Goal: Task Accomplishment & Management: Manage account settings

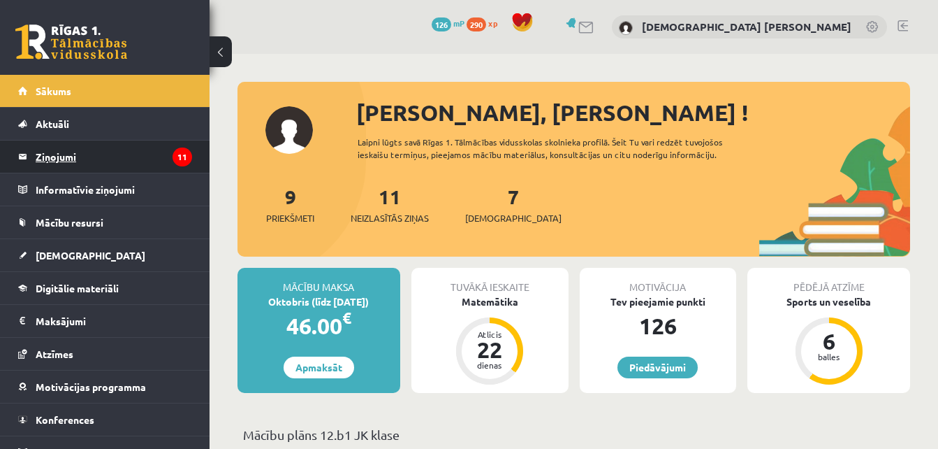
click at [100, 161] on legend "Ziņojumi 11" at bounding box center [114, 156] width 156 height 32
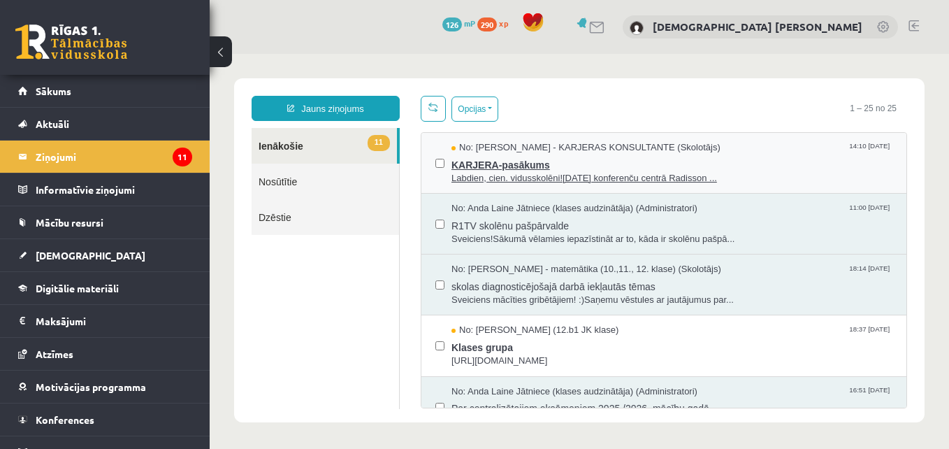
click at [515, 159] on span "KARJERA-pasākums" at bounding box center [671, 162] width 441 height 17
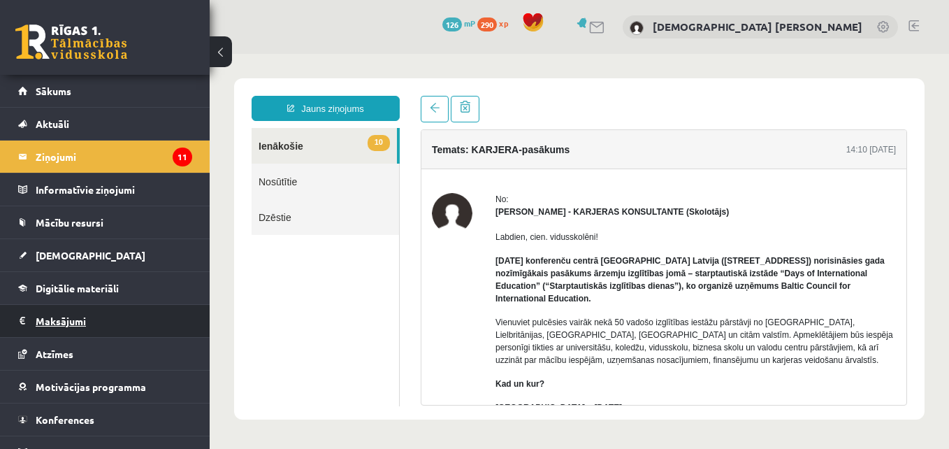
click at [97, 312] on legend "Maksājumi 0" at bounding box center [114, 321] width 156 height 32
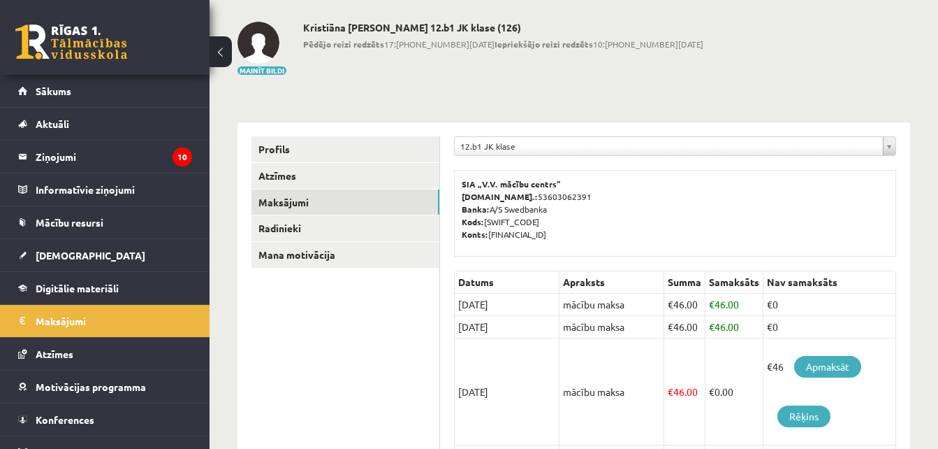
scroll to position [79, 0]
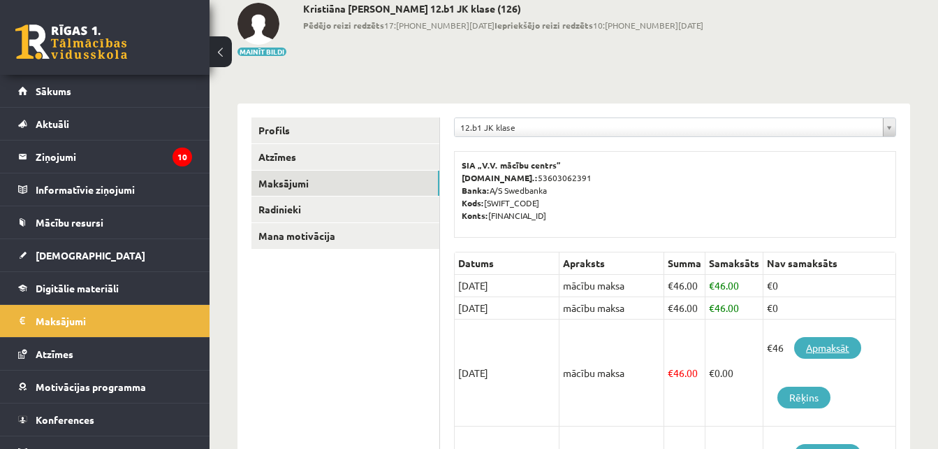
click at [856, 342] on link "Apmaksāt" at bounding box center [827, 348] width 67 height 22
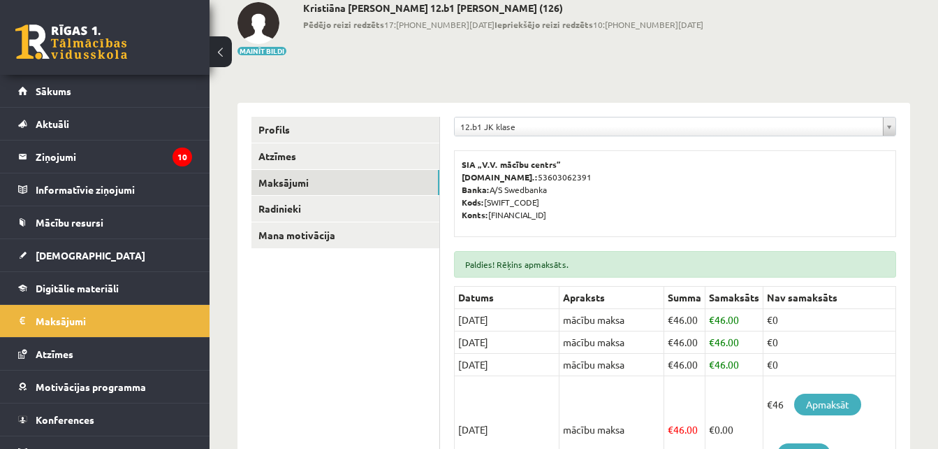
scroll to position [119, 0]
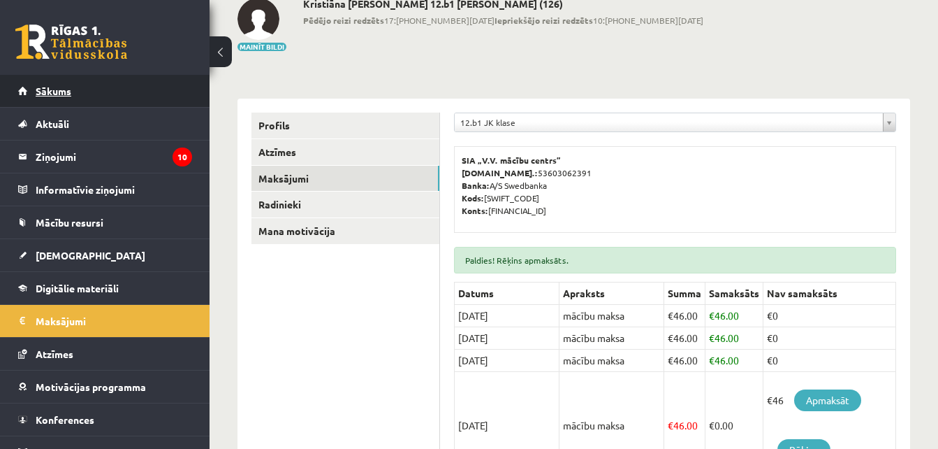
click at [156, 99] on link "Sākums" at bounding box center [105, 91] width 174 height 32
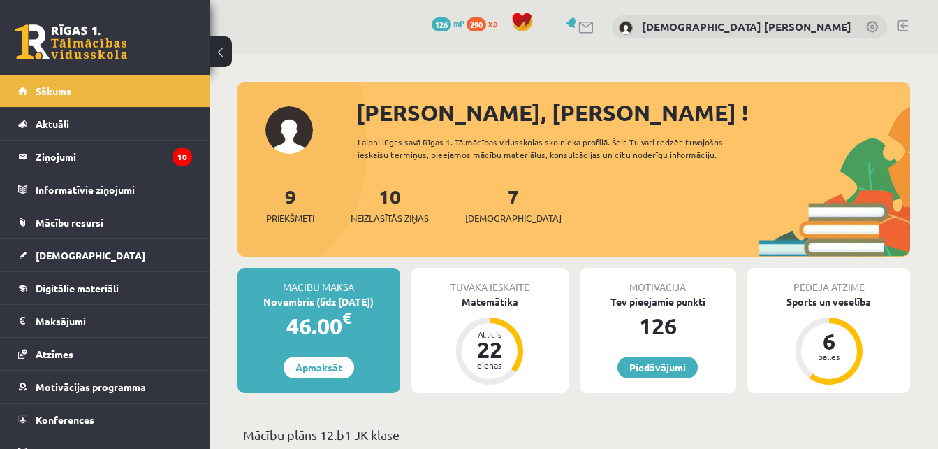
click at [905, 22] on link at bounding box center [903, 25] width 10 height 11
